Goal: Navigation & Orientation: Find specific page/section

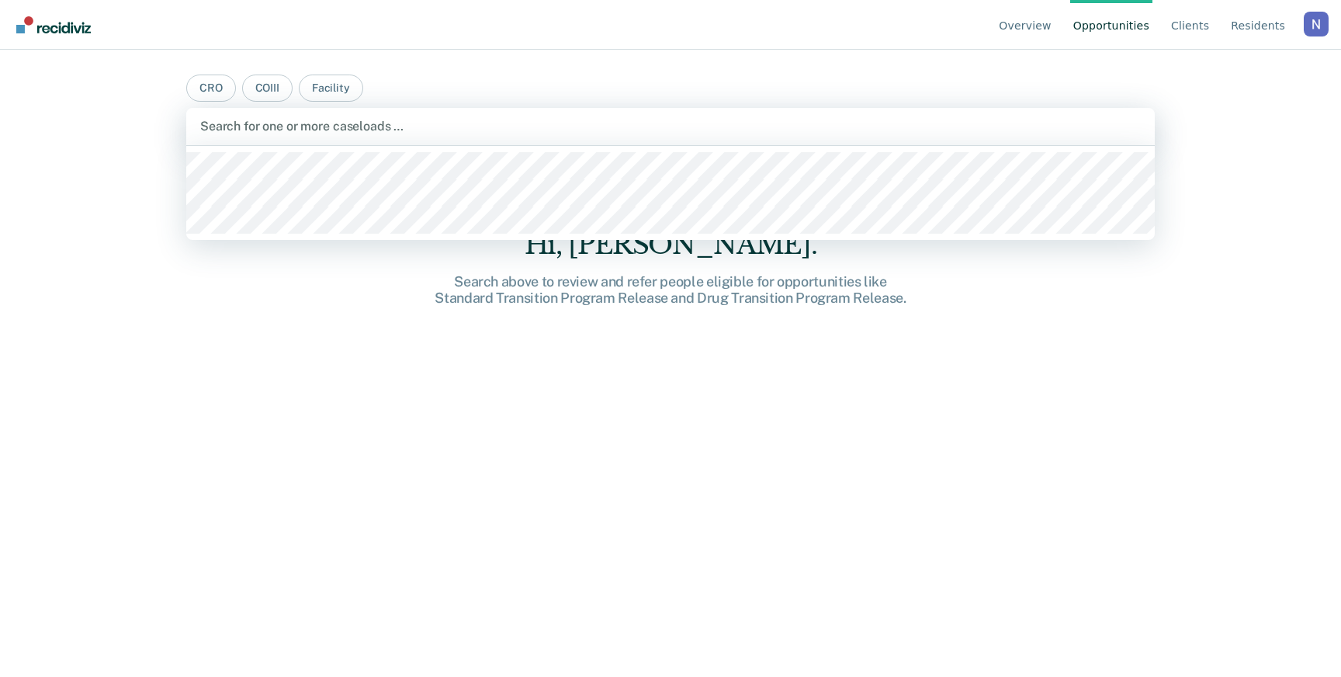
click at [936, 126] on div at bounding box center [670, 126] width 940 height 18
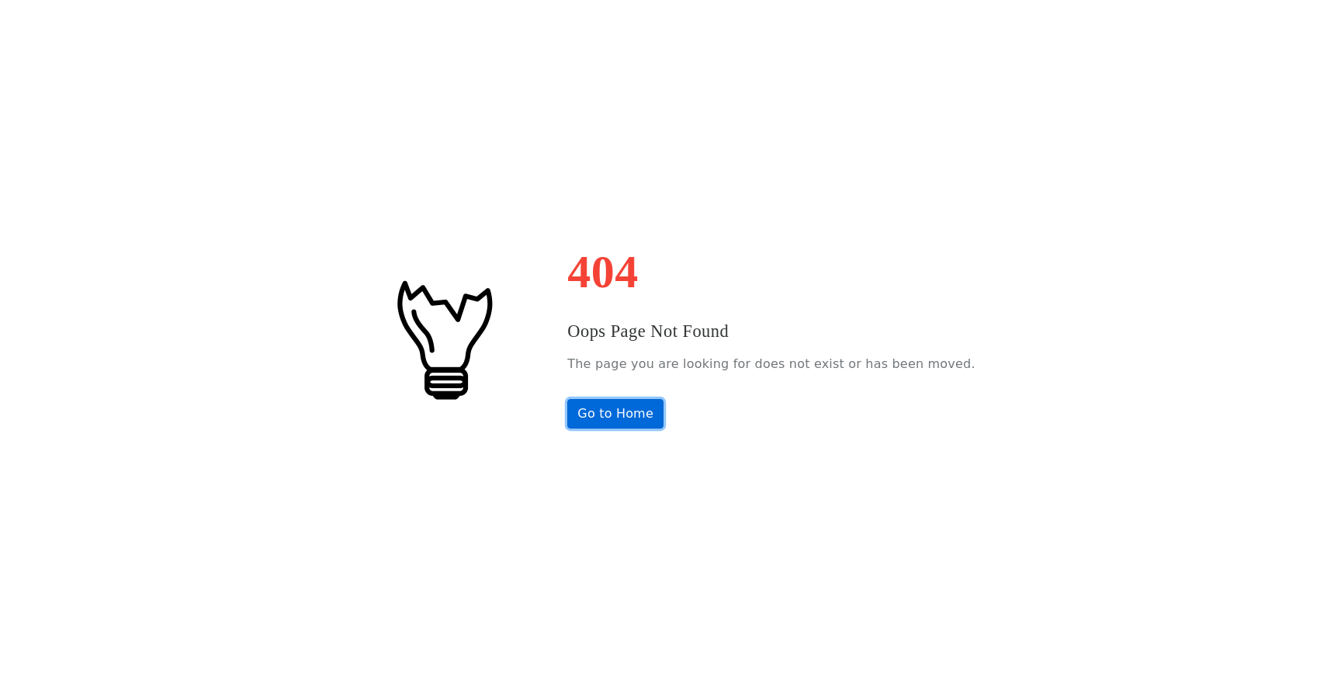
click at [630, 419] on link "Go to Home" at bounding box center [615, 413] width 96 height 29
